Goal: Transaction & Acquisition: Obtain resource

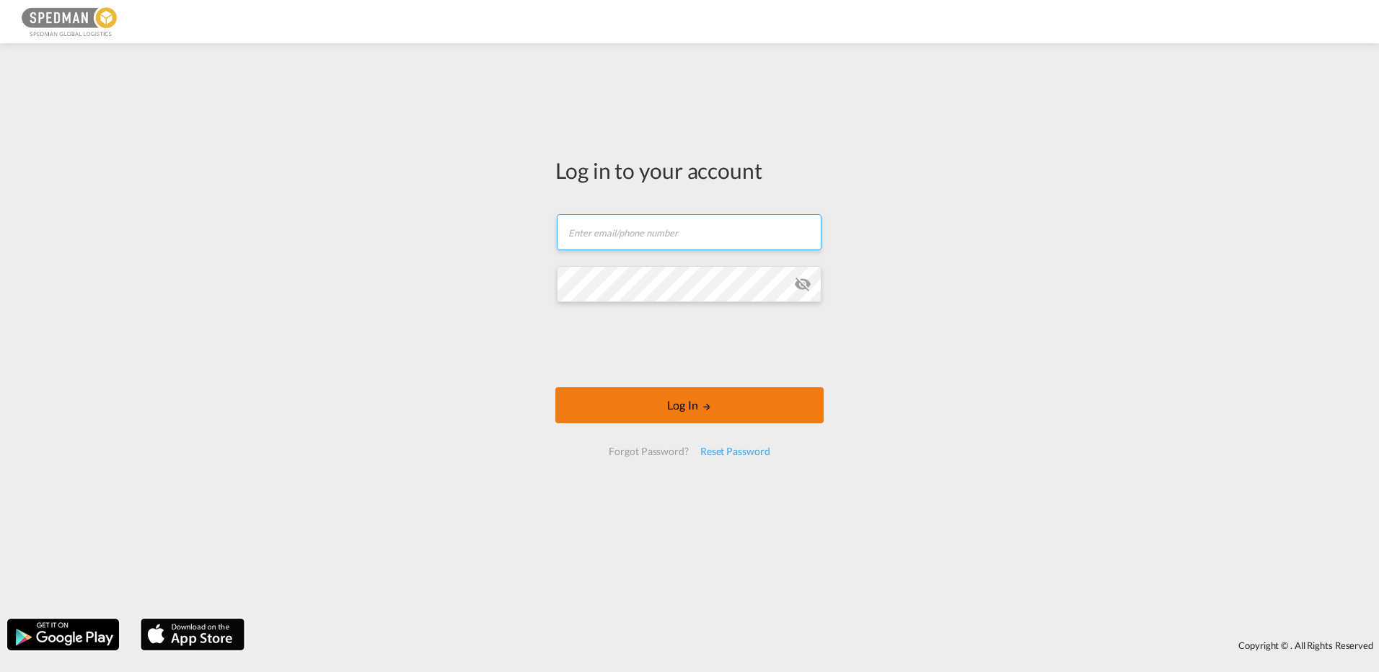
type input "[EMAIL_ADDRESS][DOMAIN_NAME]"
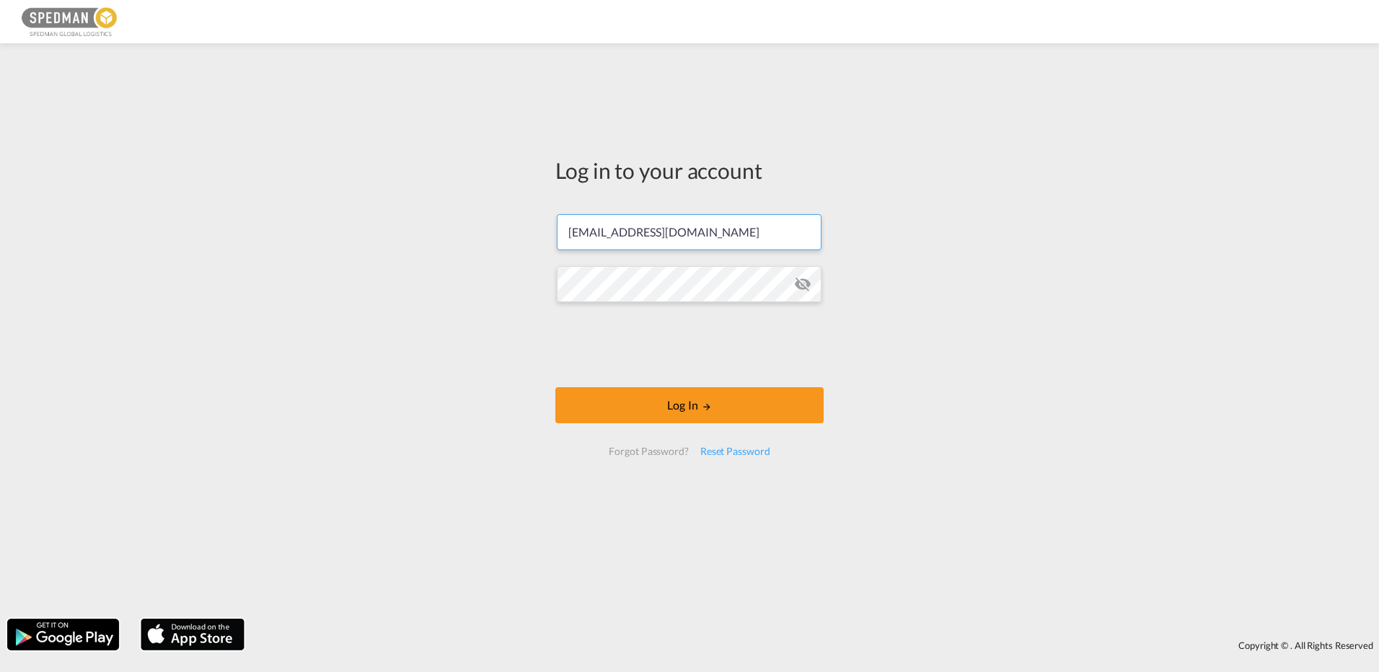
drag, startPoint x: 678, startPoint y: 402, endPoint x: 864, endPoint y: 386, distance: 186.7
click at [678, 402] on button "Log In" at bounding box center [689, 405] width 268 height 36
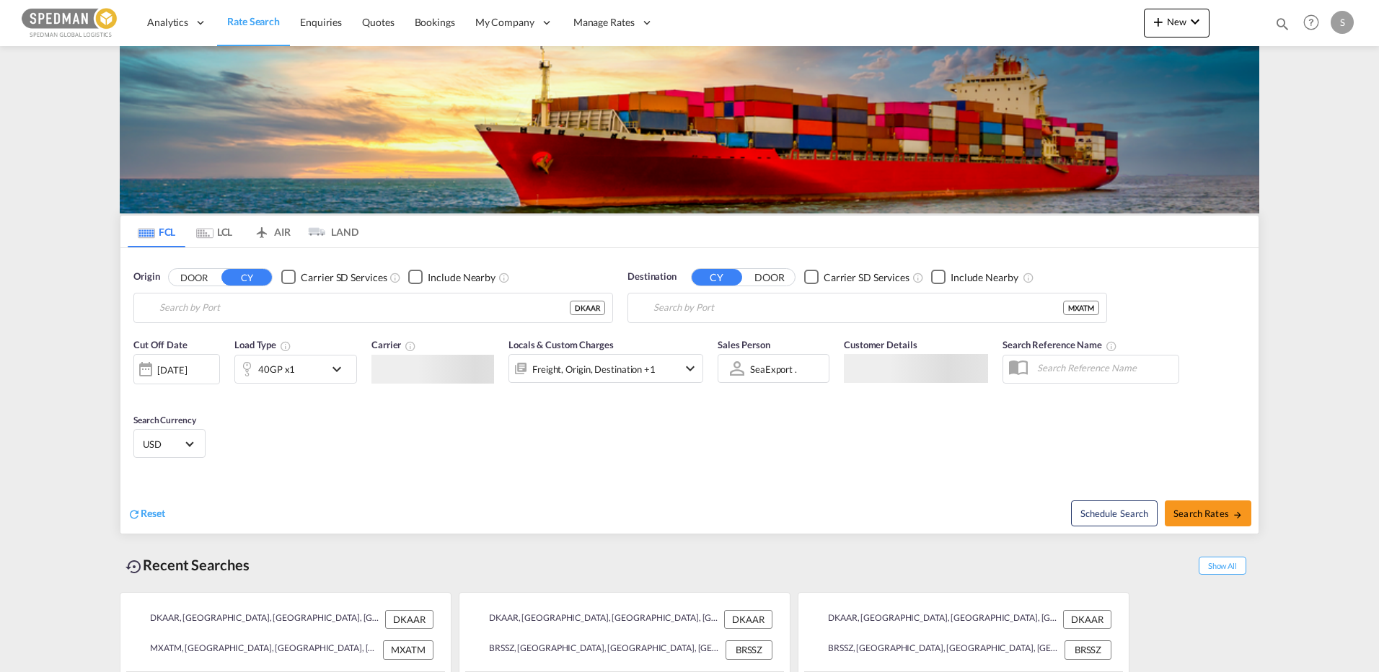
type input "[GEOGRAPHIC_DATA], [GEOGRAPHIC_DATA]"
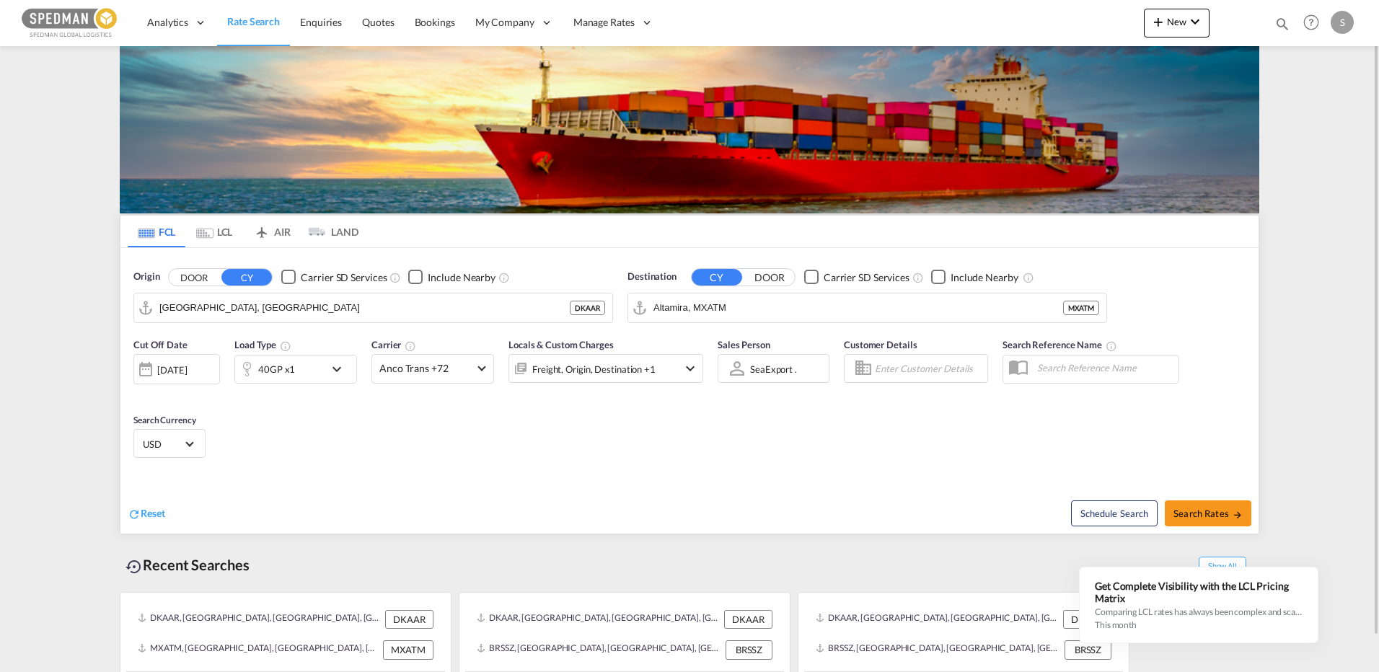
click at [795, 308] on input "Altamira, MXATM" at bounding box center [858, 308] width 410 height 22
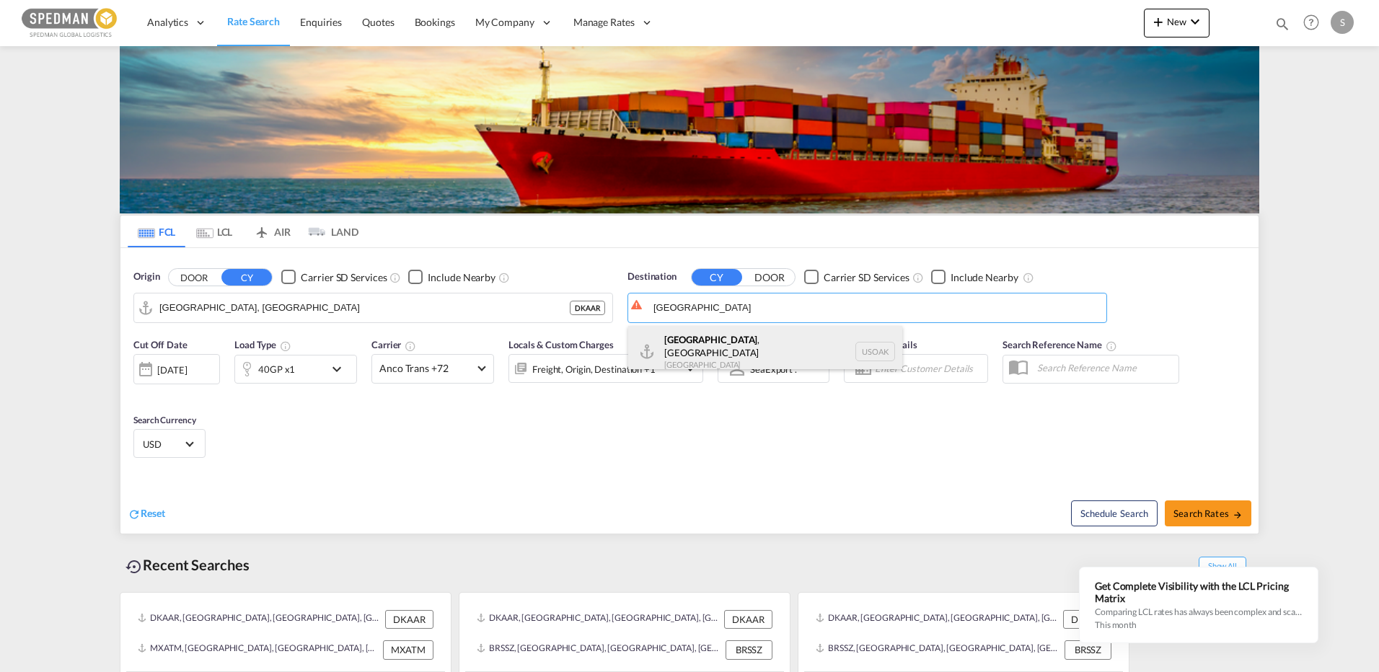
click at [699, 356] on div "[GEOGRAPHIC_DATA] , [GEOGRAPHIC_DATA] [GEOGRAPHIC_DATA] USOAK" at bounding box center [765, 352] width 274 height 52
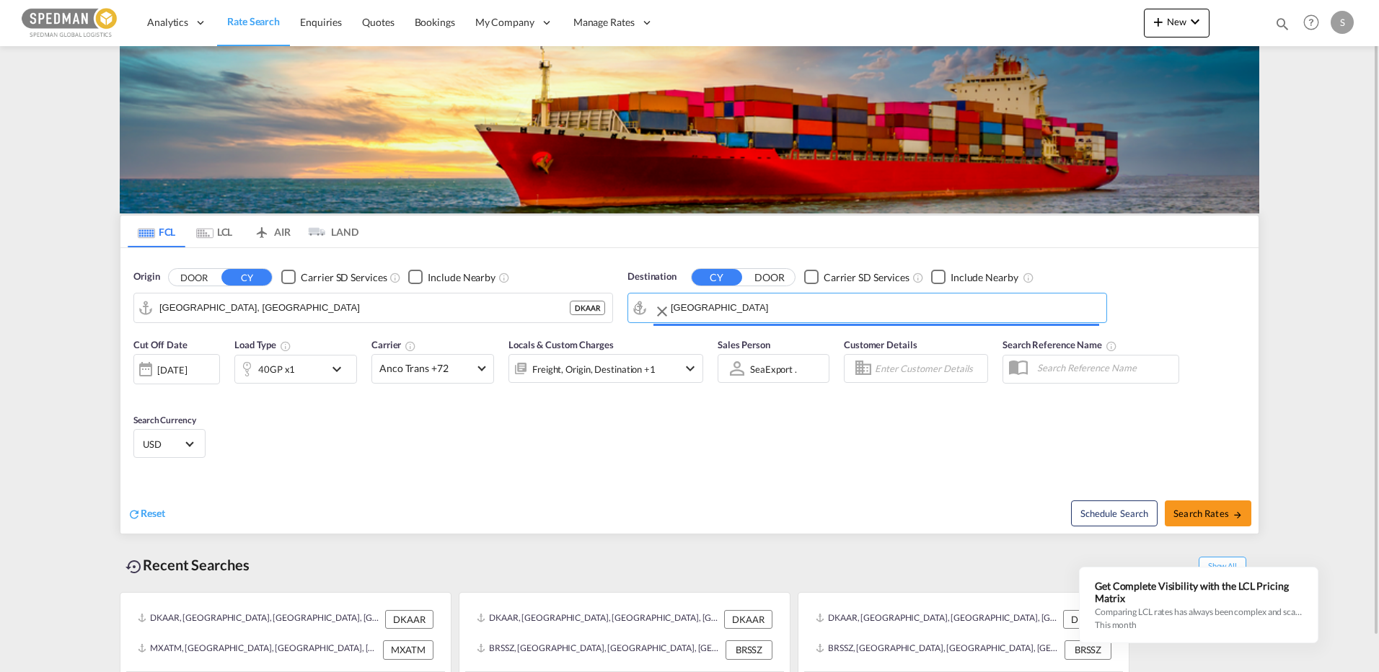
type input "[GEOGRAPHIC_DATA], [GEOGRAPHIC_DATA], USOAK"
click at [316, 366] on div "40GP x1" at bounding box center [279, 369] width 89 height 29
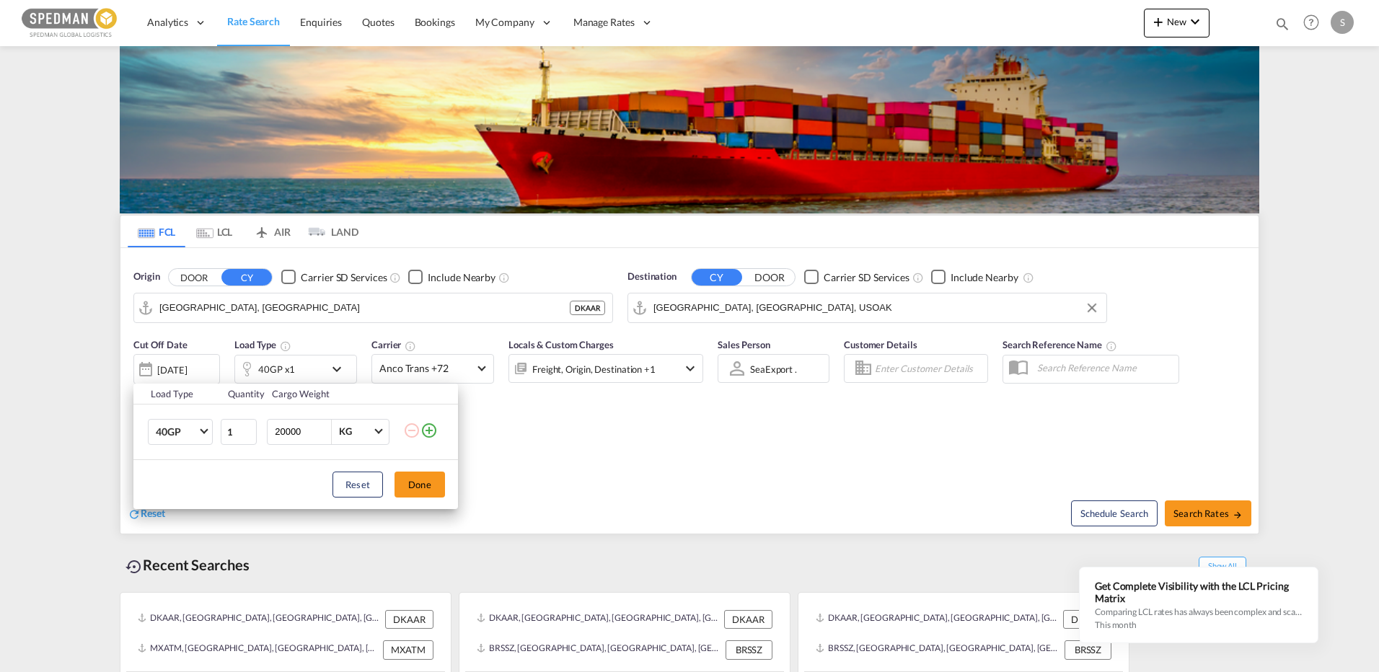
click at [214, 438] on td "40GP 20GP 40GP 40HC 45HC 20RE 40RE 40HR 20OT 40OT 20FR 40FR 40NR 20NR 45S 20TK …" at bounding box center [176, 432] width 86 height 56
click at [205, 429] on span "Choose: \a40GP" at bounding box center [204, 430] width 8 height 8
drag, startPoint x: 180, startPoint y: 407, endPoint x: 211, endPoint y: 401, distance: 31.5
click at [180, 406] on md-option "20GP" at bounding box center [193, 397] width 98 height 35
drag, startPoint x: 306, startPoint y: 432, endPoint x: 199, endPoint y: 449, distance: 108.1
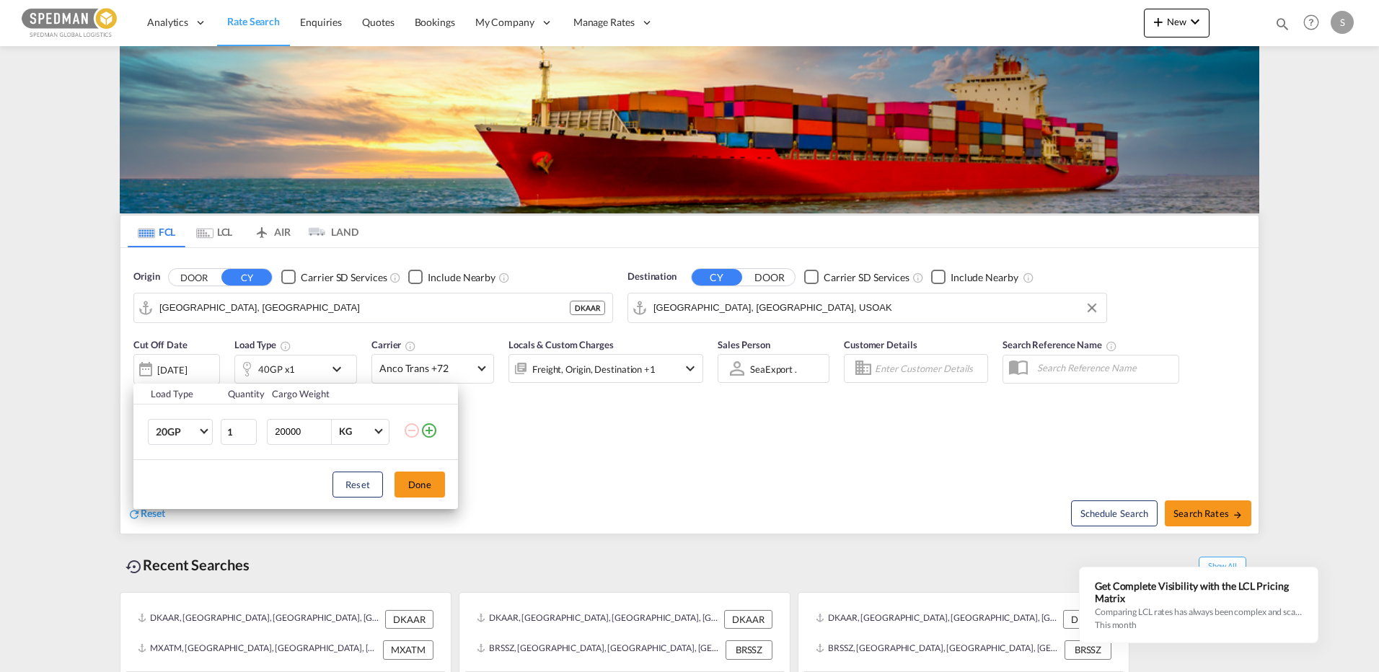
click at [199, 449] on tr "20GP 1 20000 KG KG" at bounding box center [295, 432] width 324 height 56
type input "15000"
click at [428, 476] on button "Done" at bounding box center [419, 485] width 50 height 26
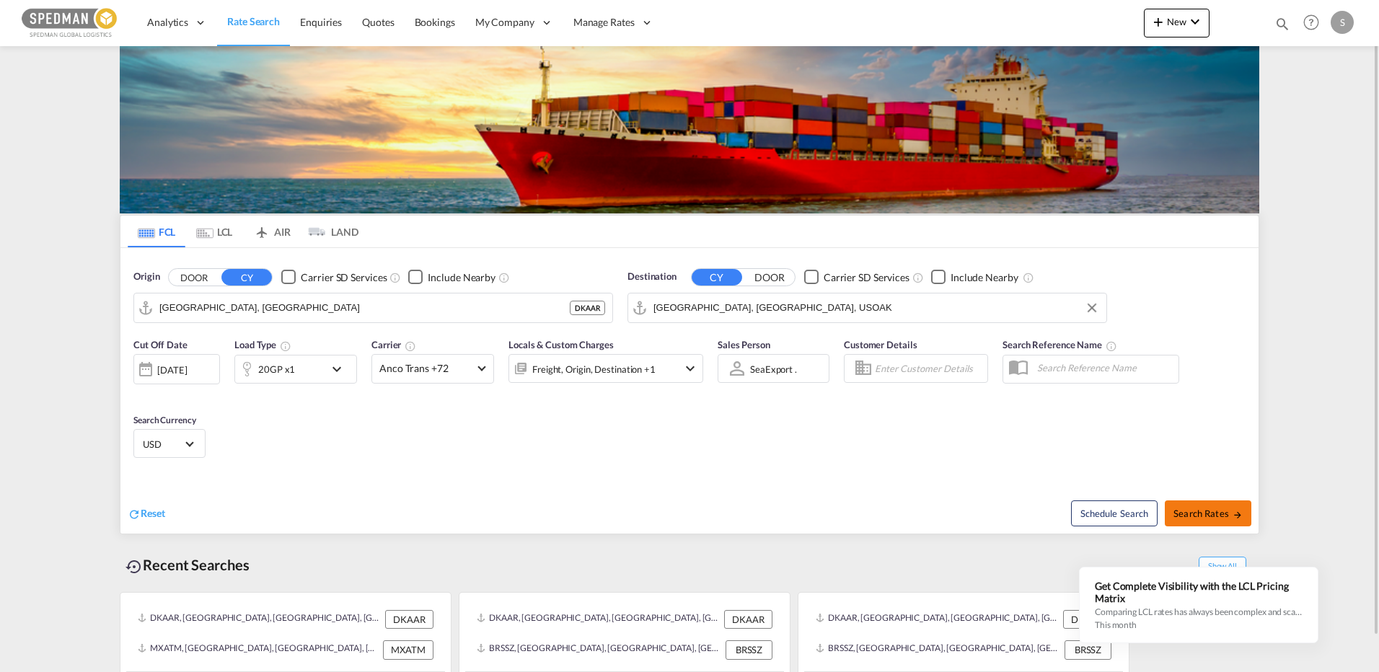
click at [1187, 508] on span "Search Rates" at bounding box center [1207, 514] width 69 height 12
type input "DKAAR to USOAK / [DATE]"
